Goal: Check status: Check status

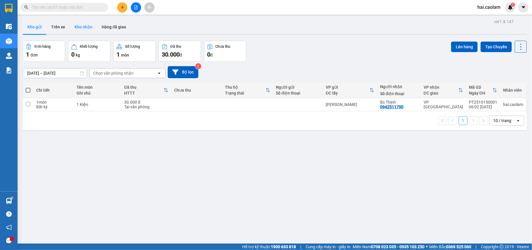
click at [76, 26] on button "Kho nhận" at bounding box center [83, 27] width 27 height 14
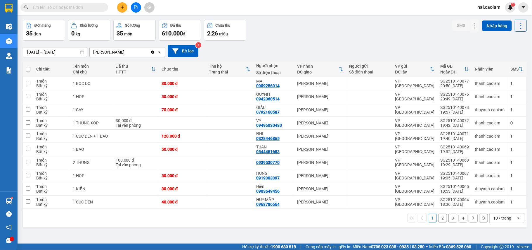
scroll to position [27, 0]
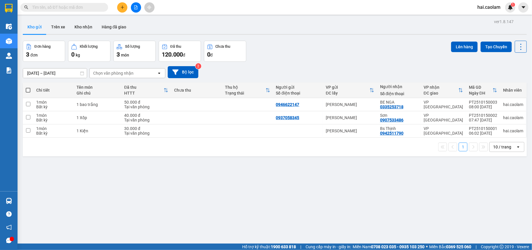
click at [86, 9] on input "text" at bounding box center [66, 7] width 69 height 6
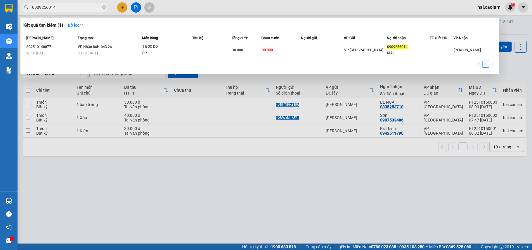
type input "0909256014"
click at [111, 186] on div at bounding box center [266, 125] width 532 height 250
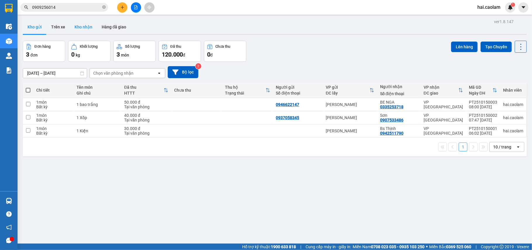
click at [84, 24] on button "Kho nhận" at bounding box center [83, 27] width 27 height 14
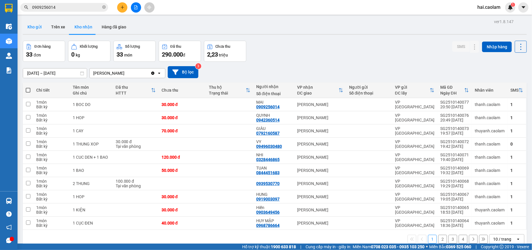
click at [38, 29] on button "Kho gửi" at bounding box center [35, 27] width 24 height 14
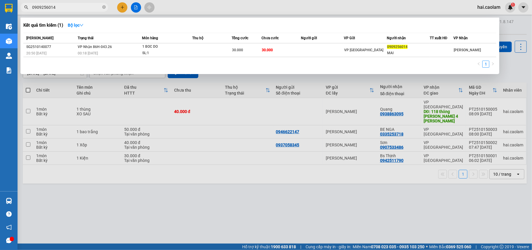
click at [57, 9] on input "0909256014" at bounding box center [66, 7] width 69 height 6
